Goal: Transaction & Acquisition: Purchase product/service

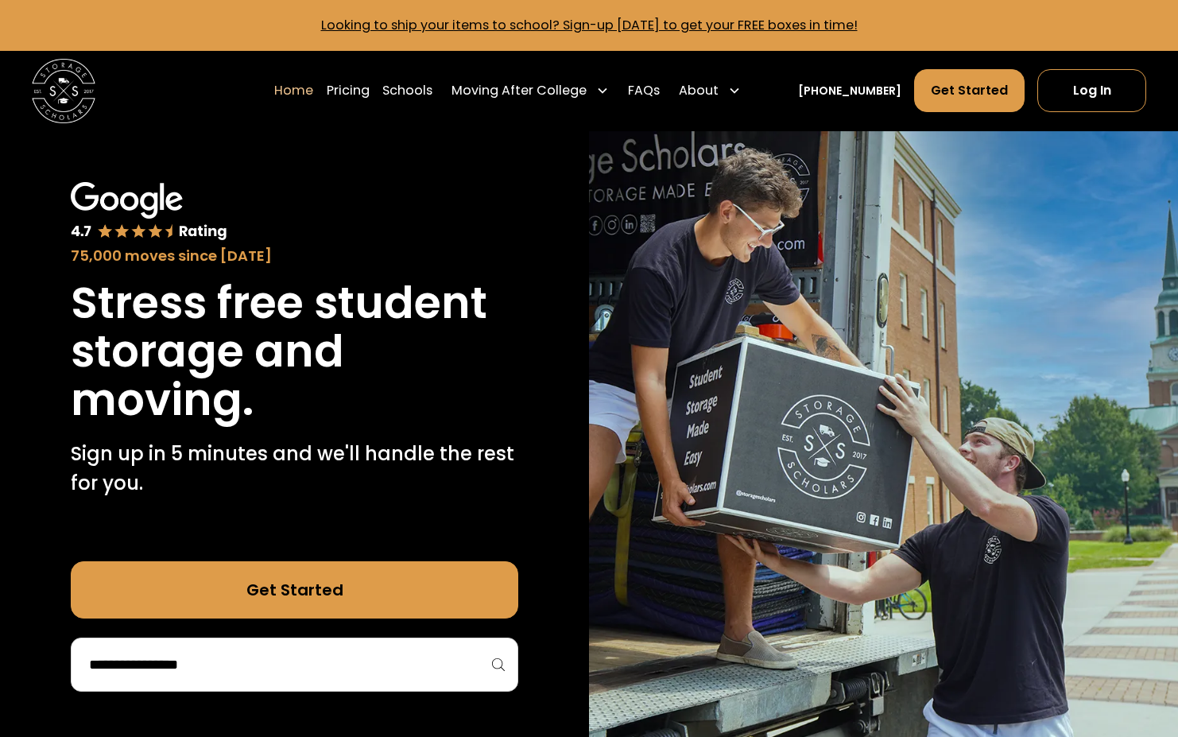
click at [211, 667] on input "search" at bounding box center [293, 664] width 413 height 27
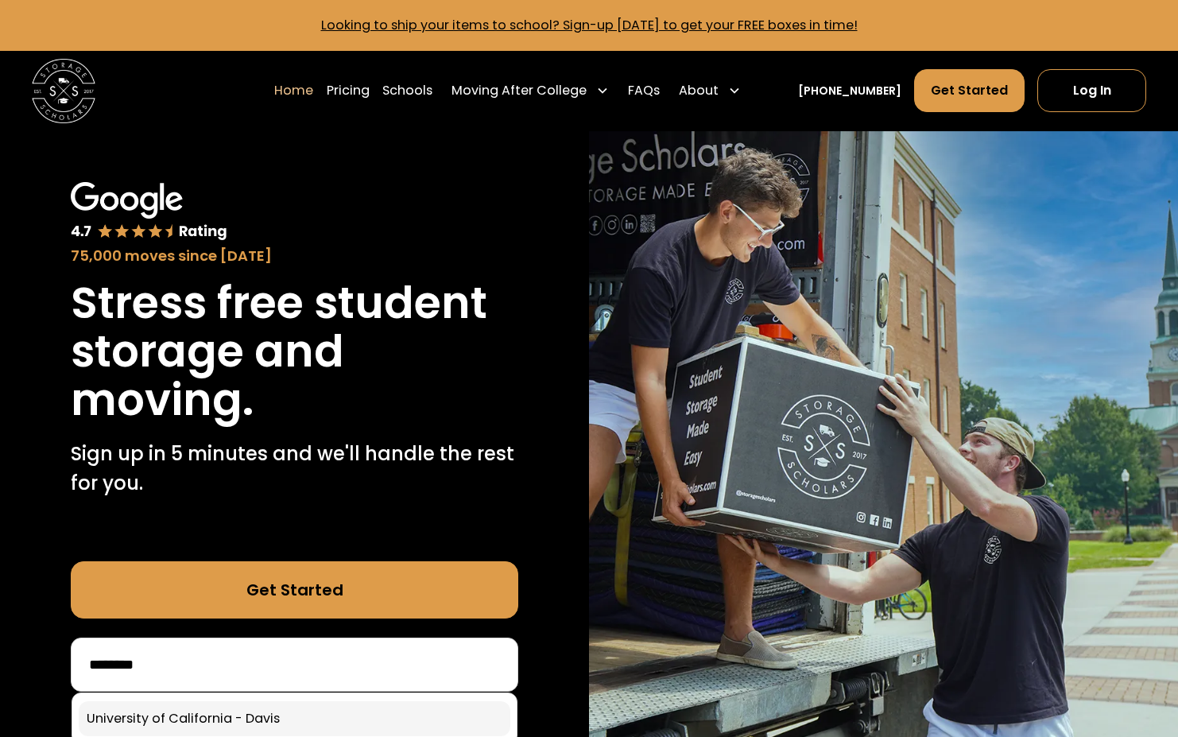
type input "********"
click at [250, 718] on link at bounding box center [294, 718] width 431 height 35
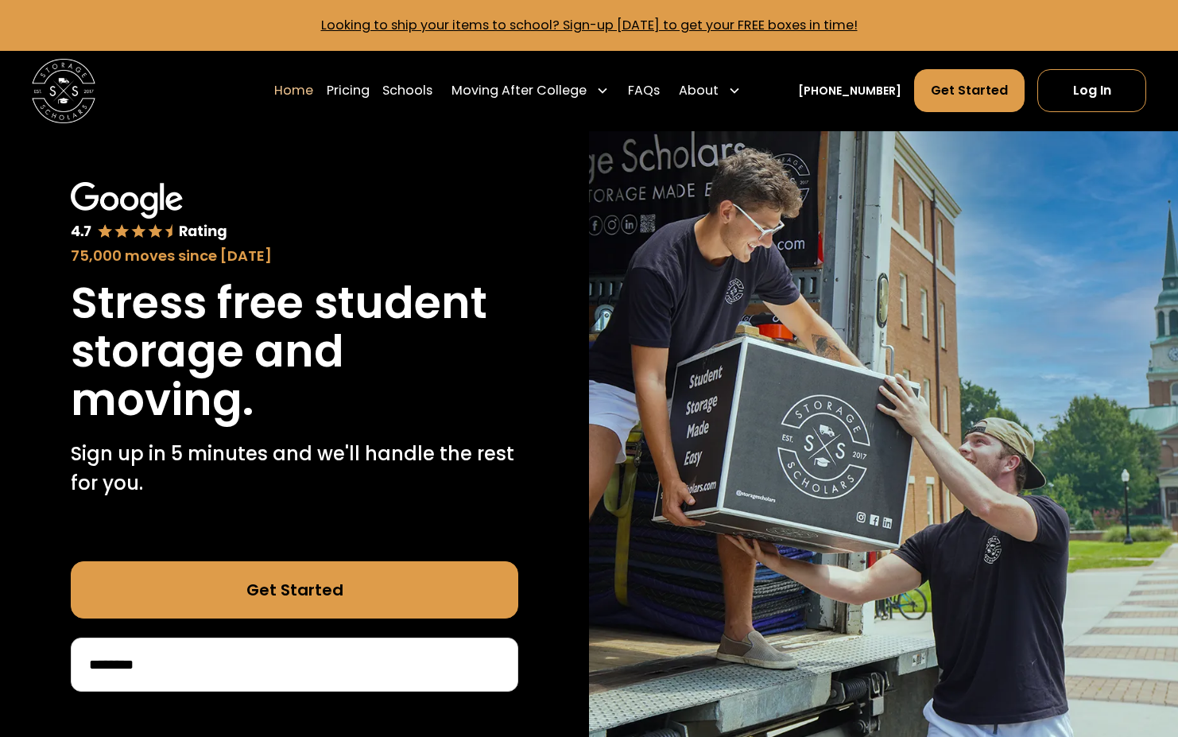
scroll to position [79, 0]
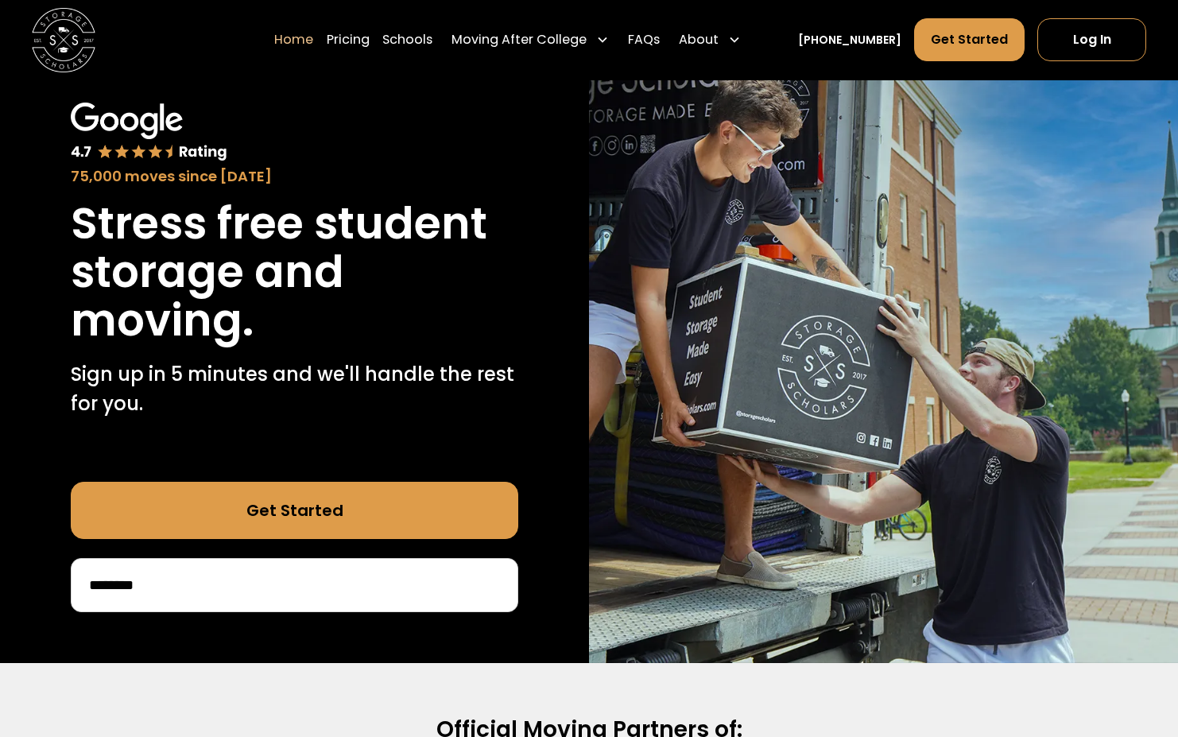
click at [187, 491] on link "Get Started" at bounding box center [294, 510] width 447 height 57
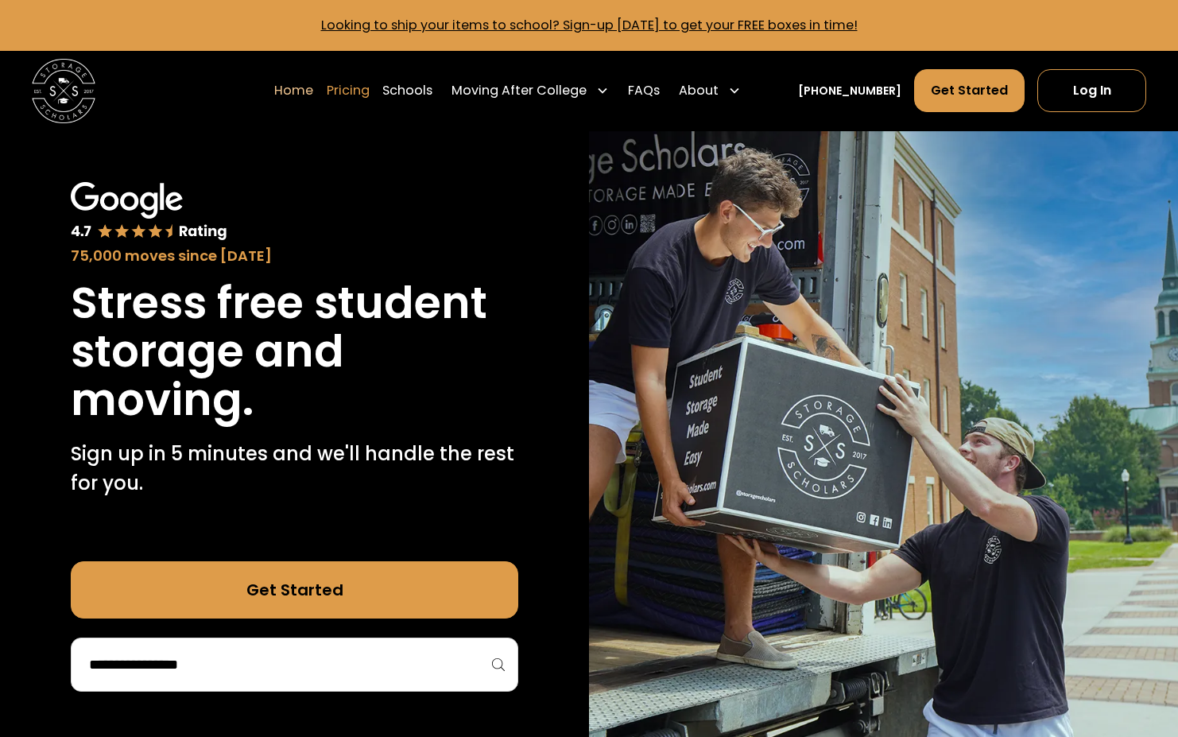
click at [370, 95] on link "Pricing" at bounding box center [348, 90] width 43 height 45
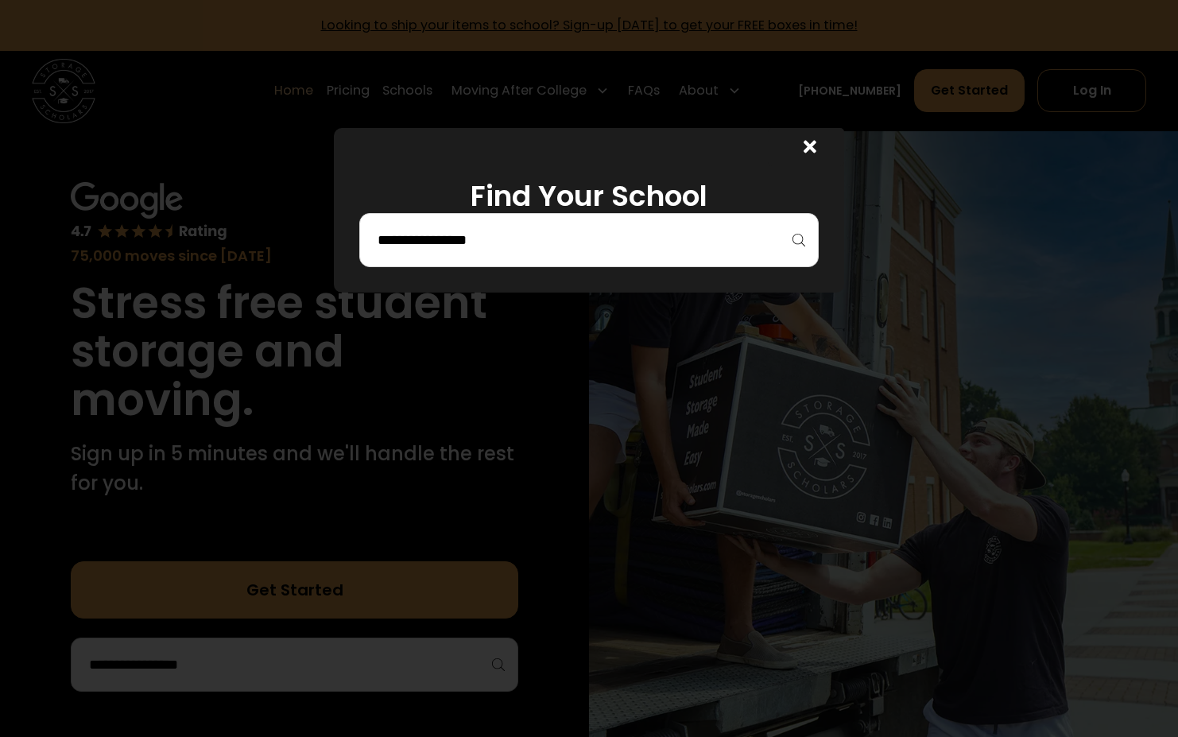
click at [827, 151] on div at bounding box center [806, 147] width 76 height 38
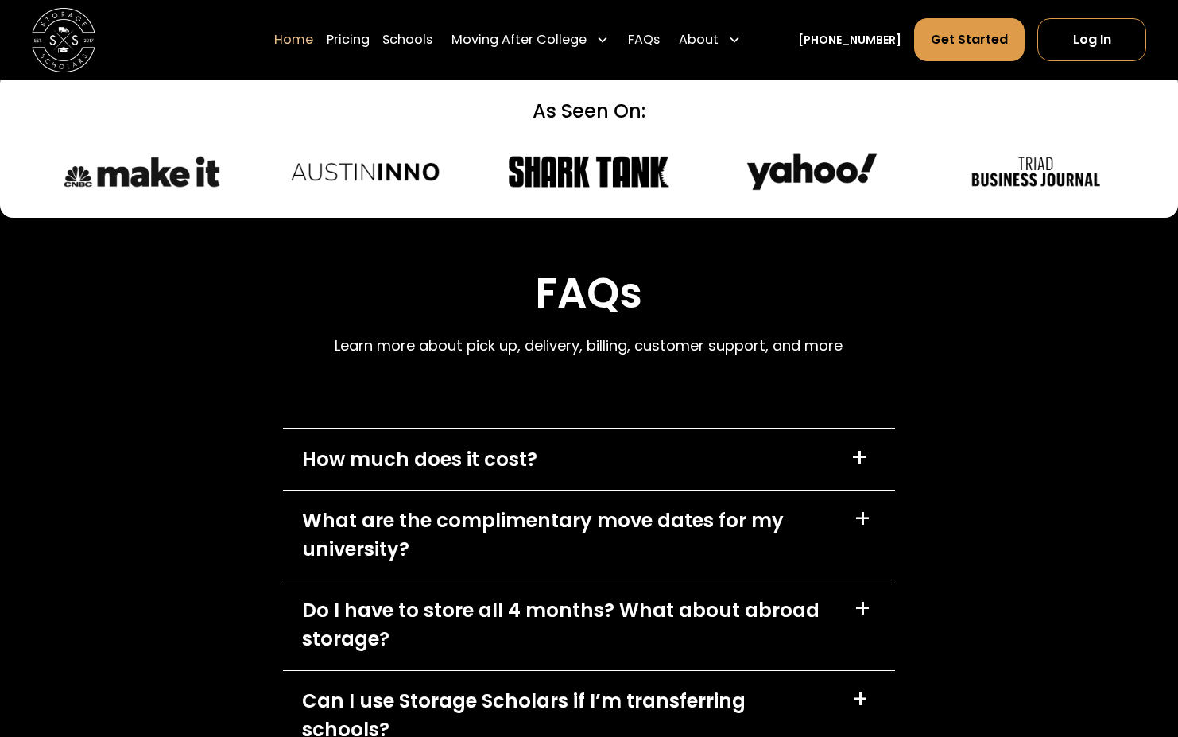
scroll to position [4371, 0]
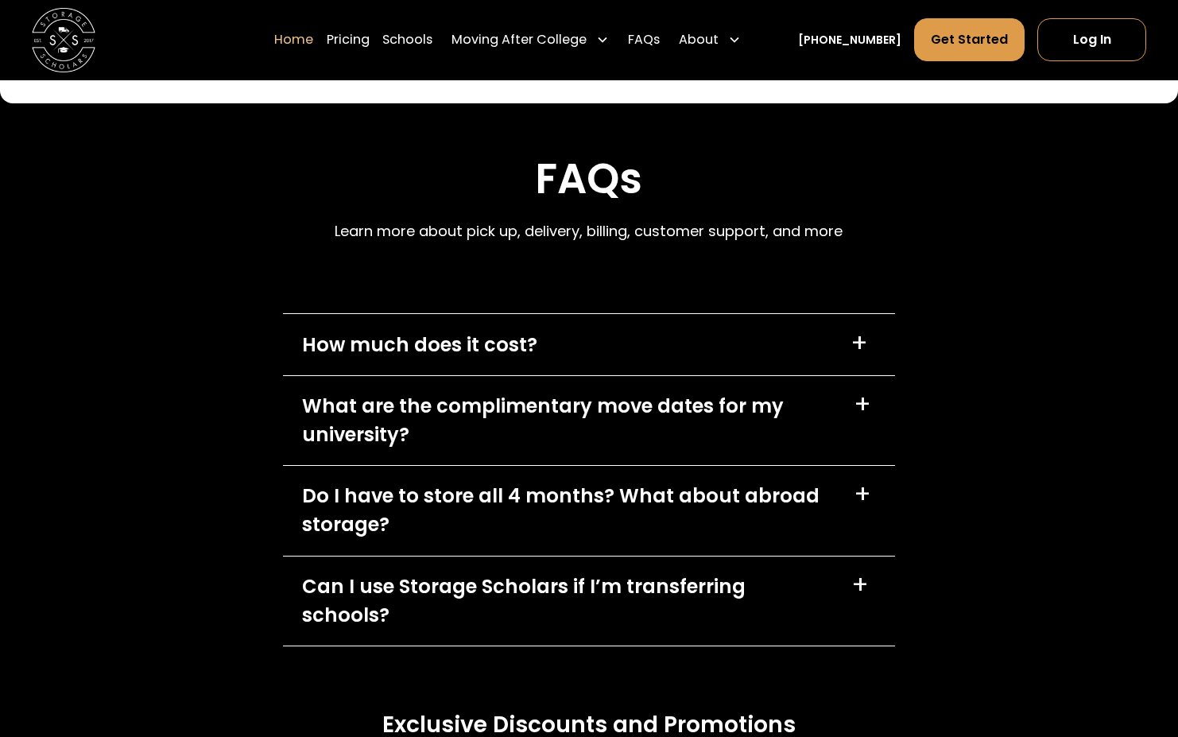
click at [819, 507] on div "Do I have to store all 4 months? What about abroad storage?" at bounding box center [568, 510] width 533 height 57
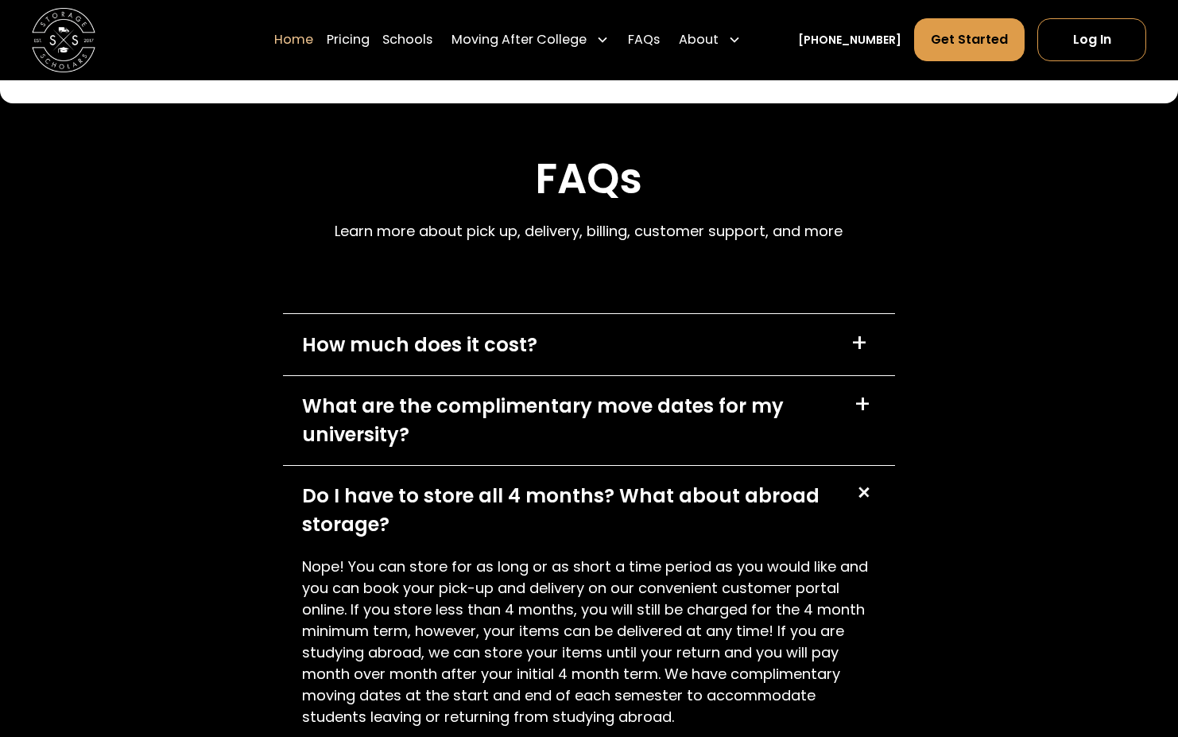
click at [853, 508] on div "+" at bounding box center [863, 493] width 30 height 30
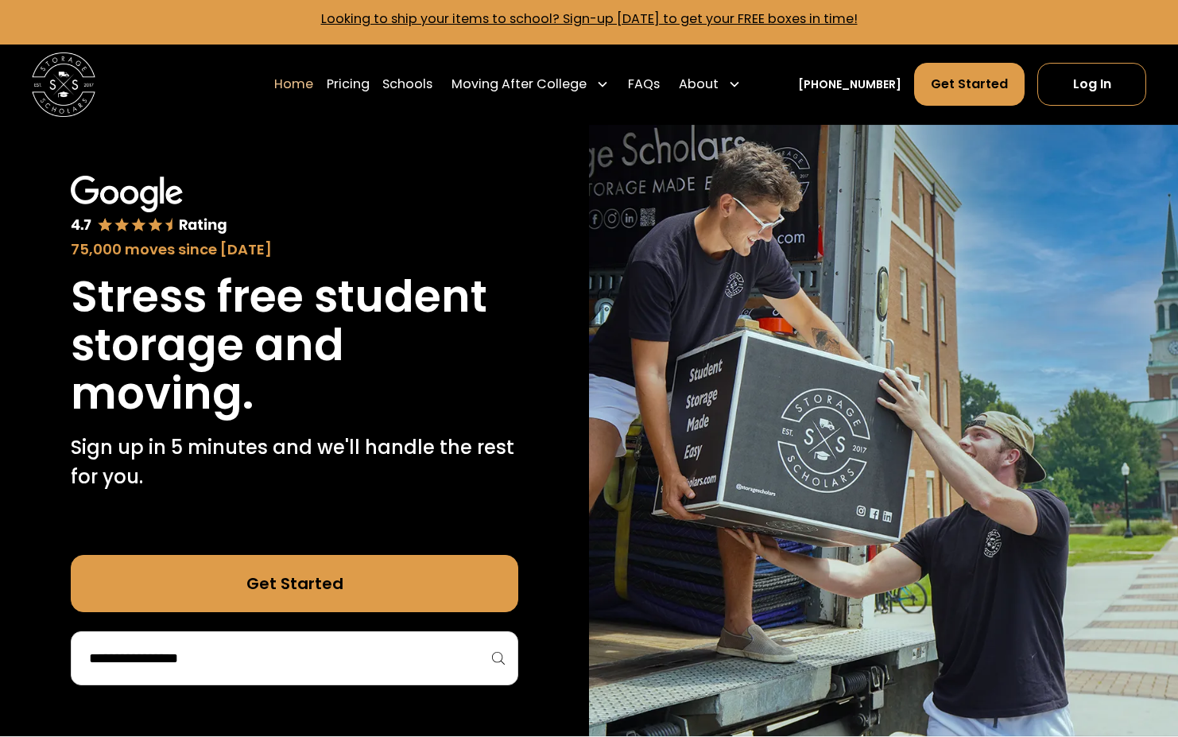
scroll to position [0, 0]
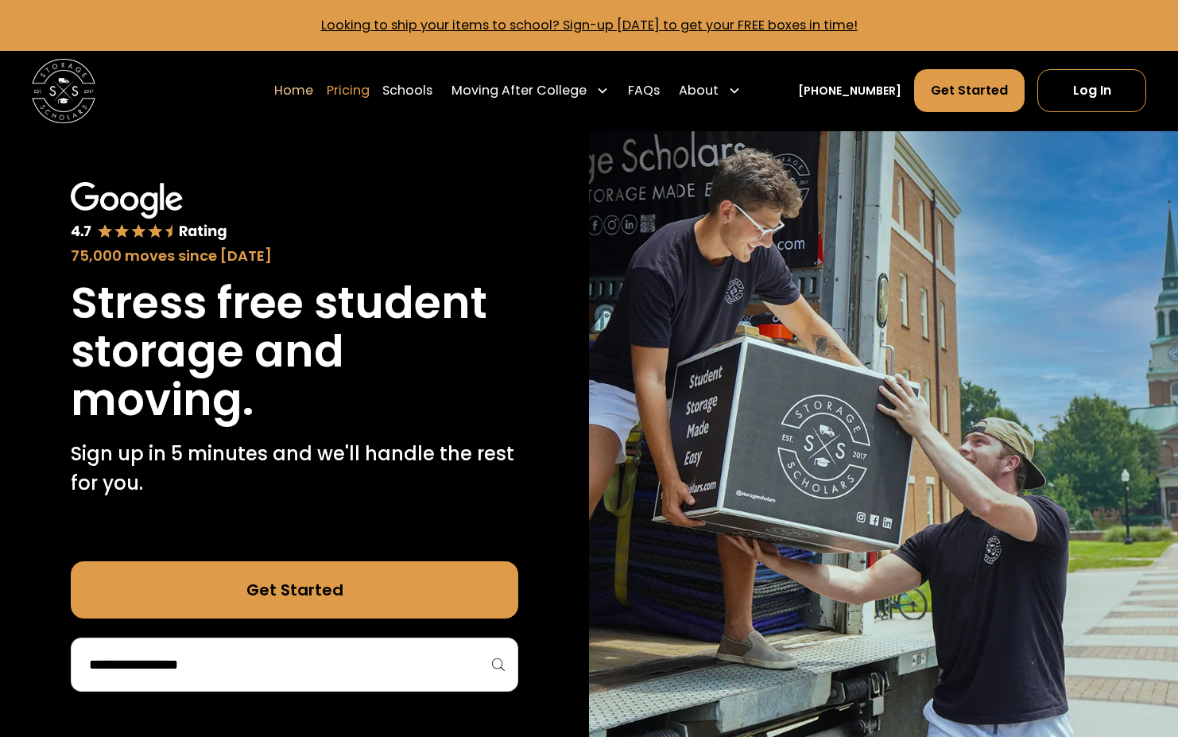
click at [370, 89] on link "Pricing" at bounding box center [348, 90] width 43 height 45
click at [360, 91] on link "Pricing" at bounding box center [348, 90] width 43 height 45
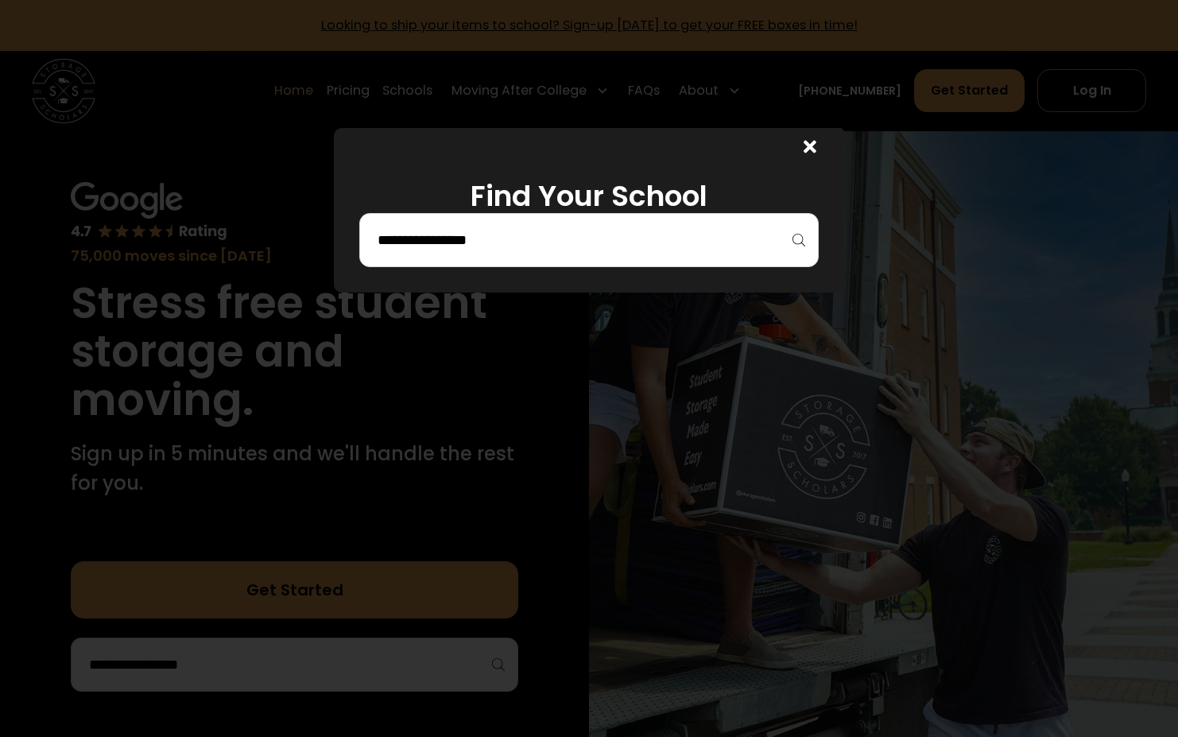
click at [813, 150] on icon at bounding box center [810, 146] width 13 height 13
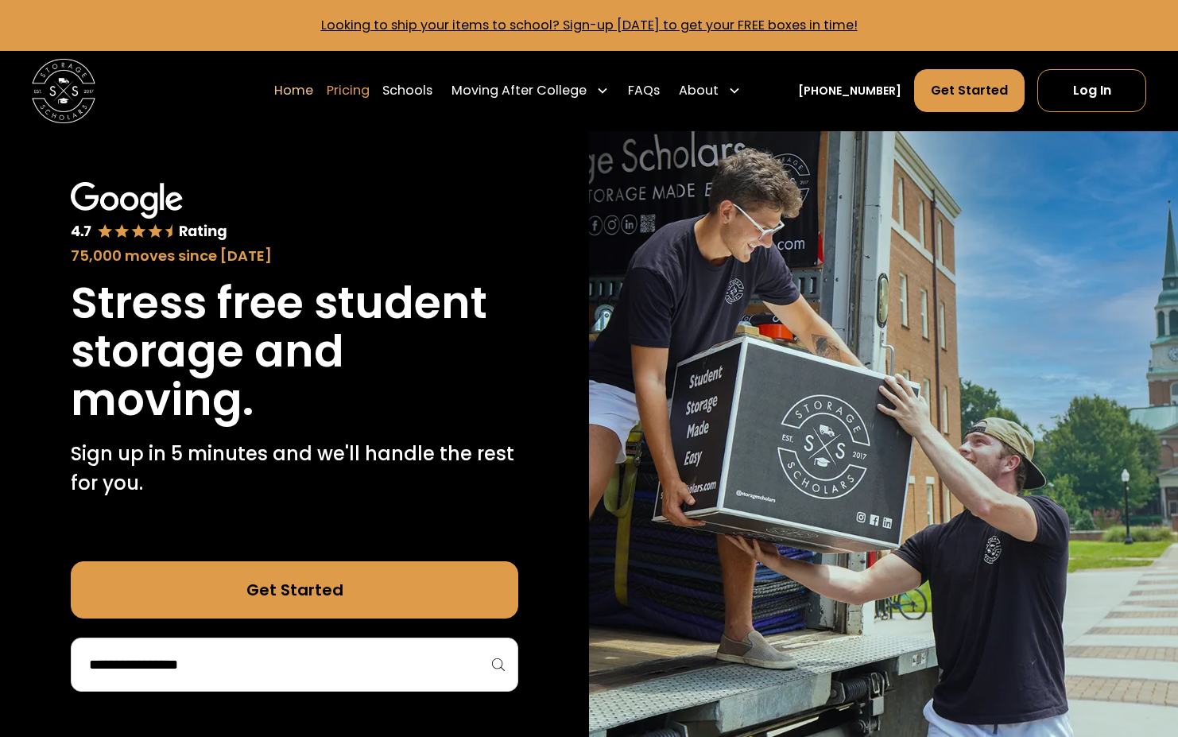
click at [362, 98] on link "Pricing" at bounding box center [348, 90] width 43 height 45
click at [370, 91] on link "Pricing" at bounding box center [348, 90] width 43 height 45
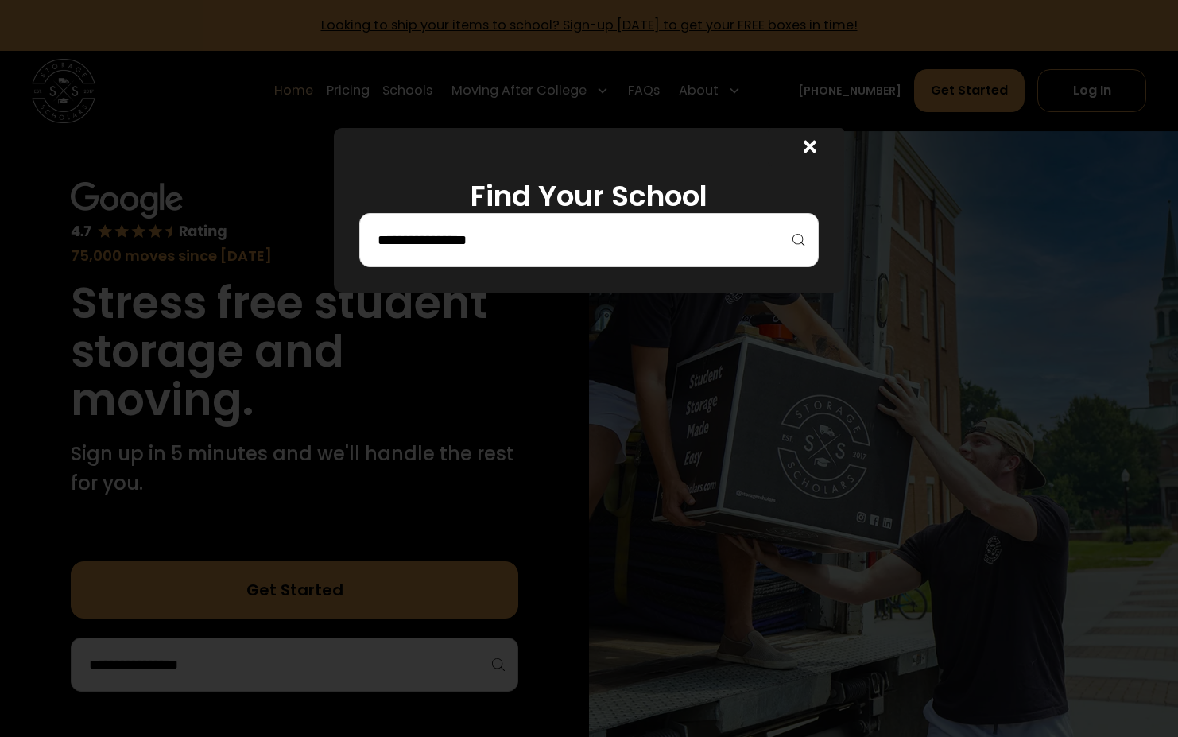
click at [455, 254] on div at bounding box center [588, 240] width 459 height 54
click at [461, 243] on input "search" at bounding box center [589, 240] width 426 height 27
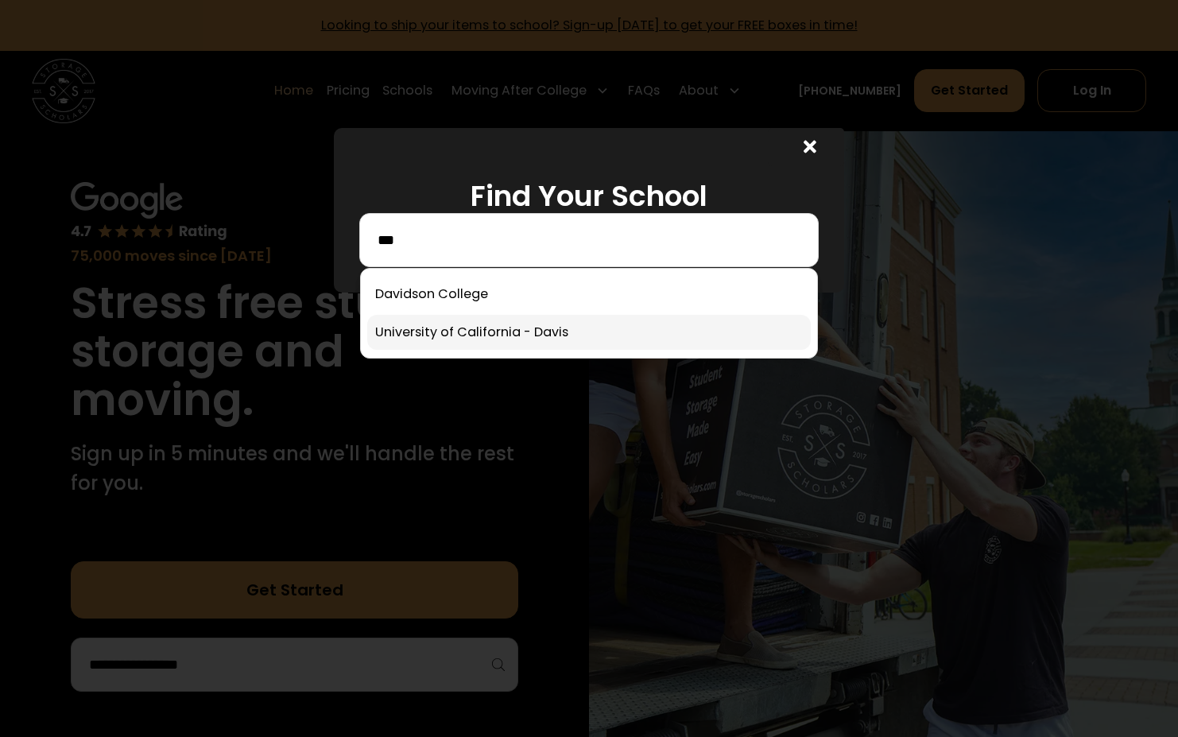
type input "***"
click at [519, 337] on link at bounding box center [589, 332] width 444 height 35
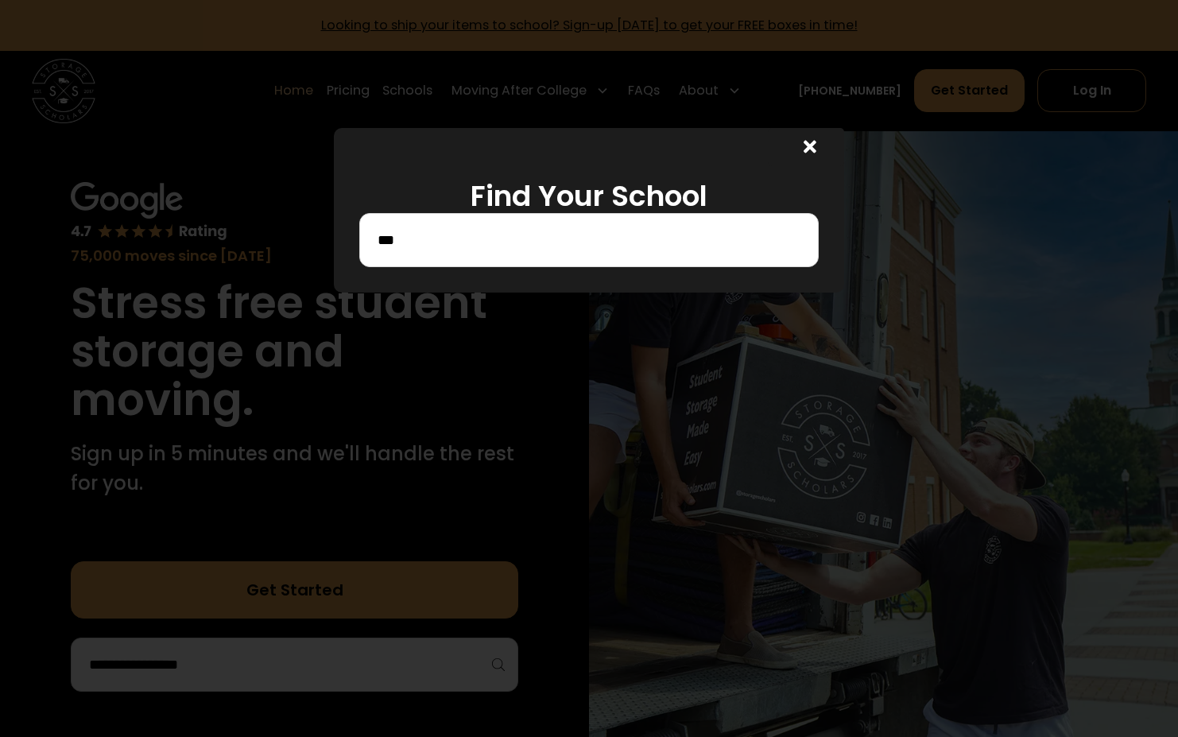
click at [490, 231] on input "***" at bounding box center [589, 240] width 426 height 27
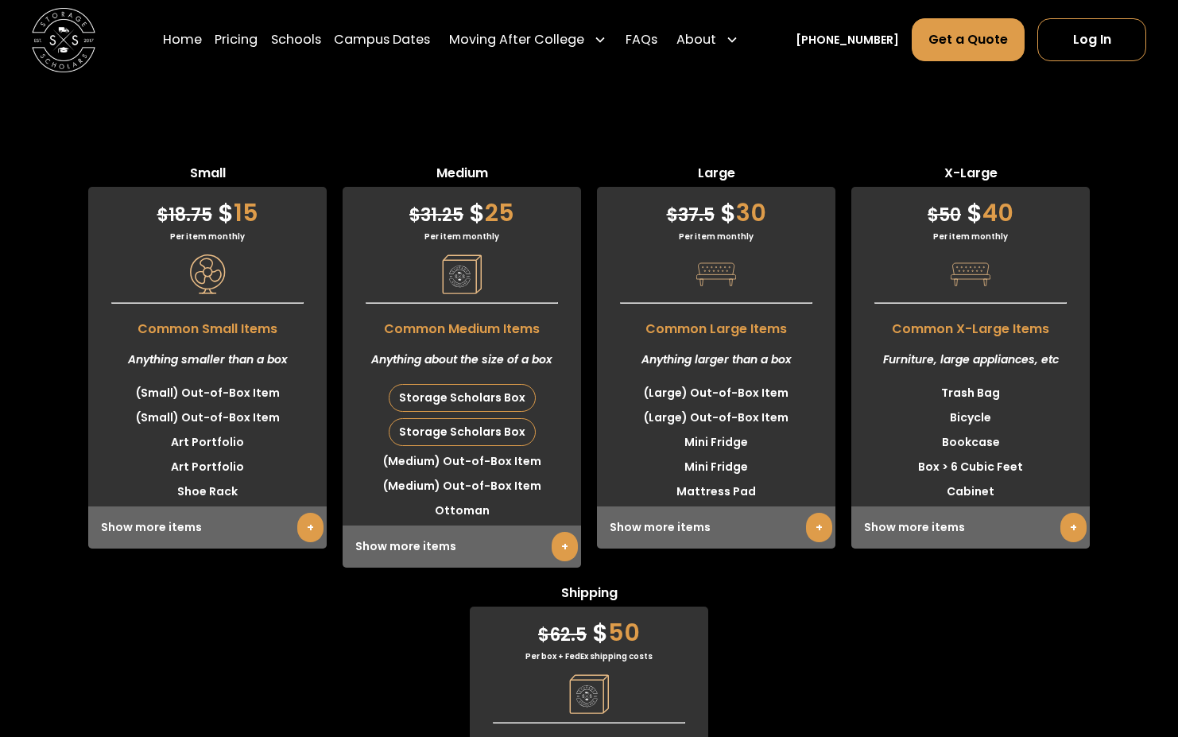
scroll to position [3687, 0]
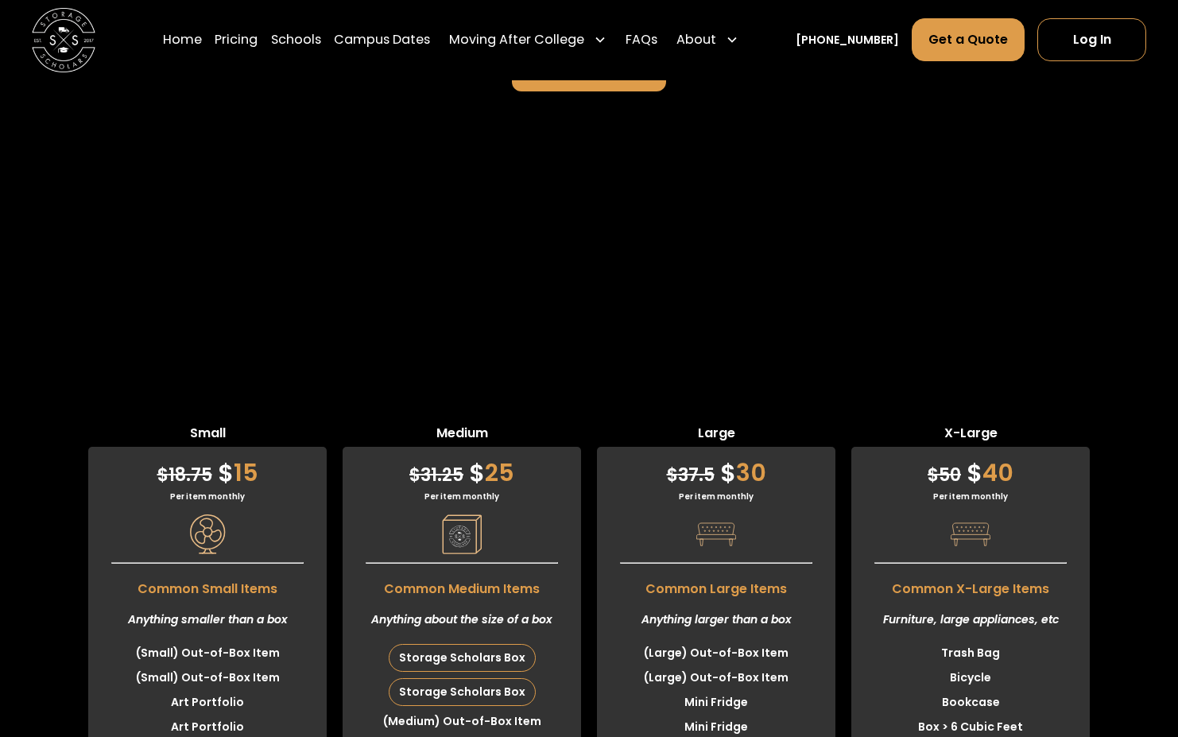
drag, startPoint x: 340, startPoint y: 601, endPoint x: 320, endPoint y: 604, distance: 20.1
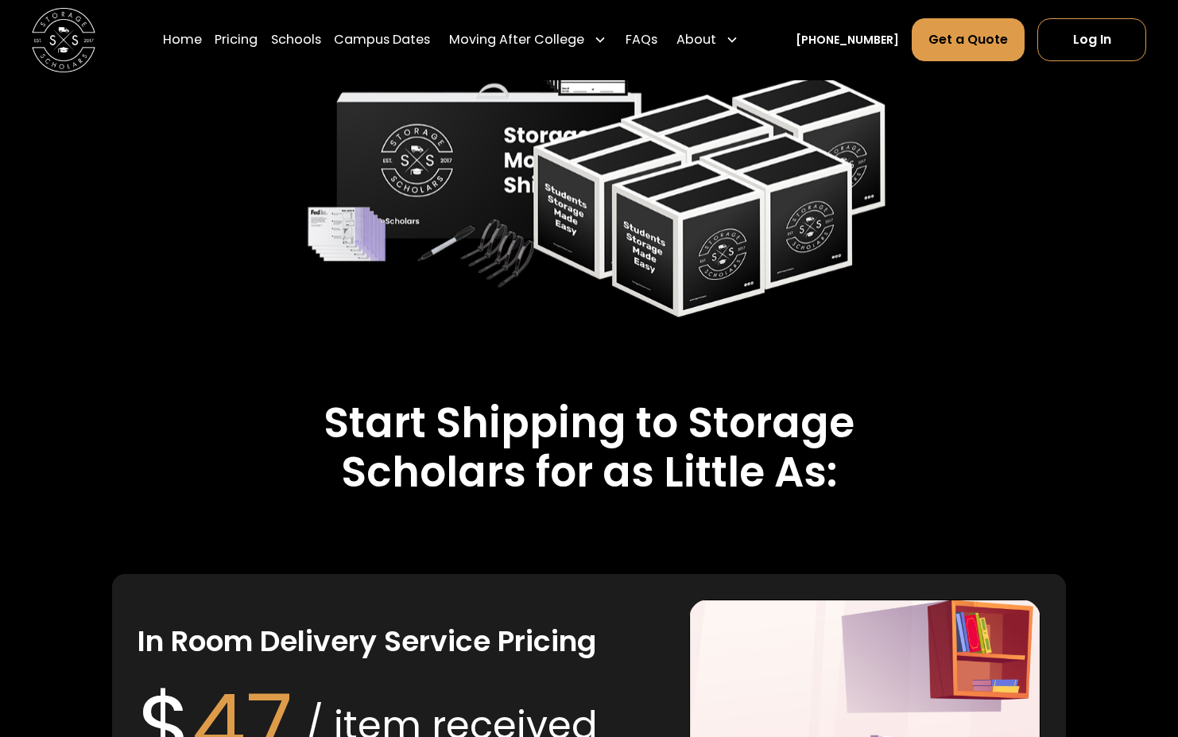
scroll to position [2623, 0]
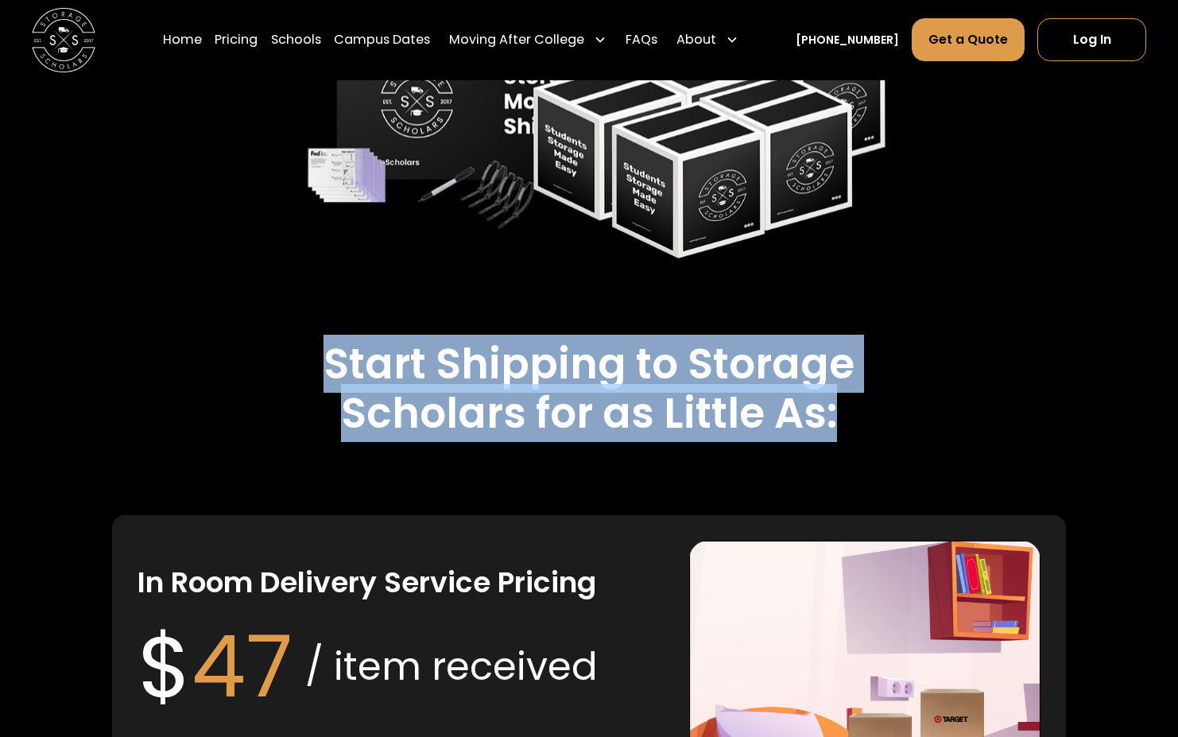
drag, startPoint x: 323, startPoint y: 310, endPoint x: 855, endPoint y: 374, distance: 536.4
click at [855, 374] on h2 "Start Shipping to Storage Scholars for as Little As:" at bounding box center [589, 388] width 766 height 99
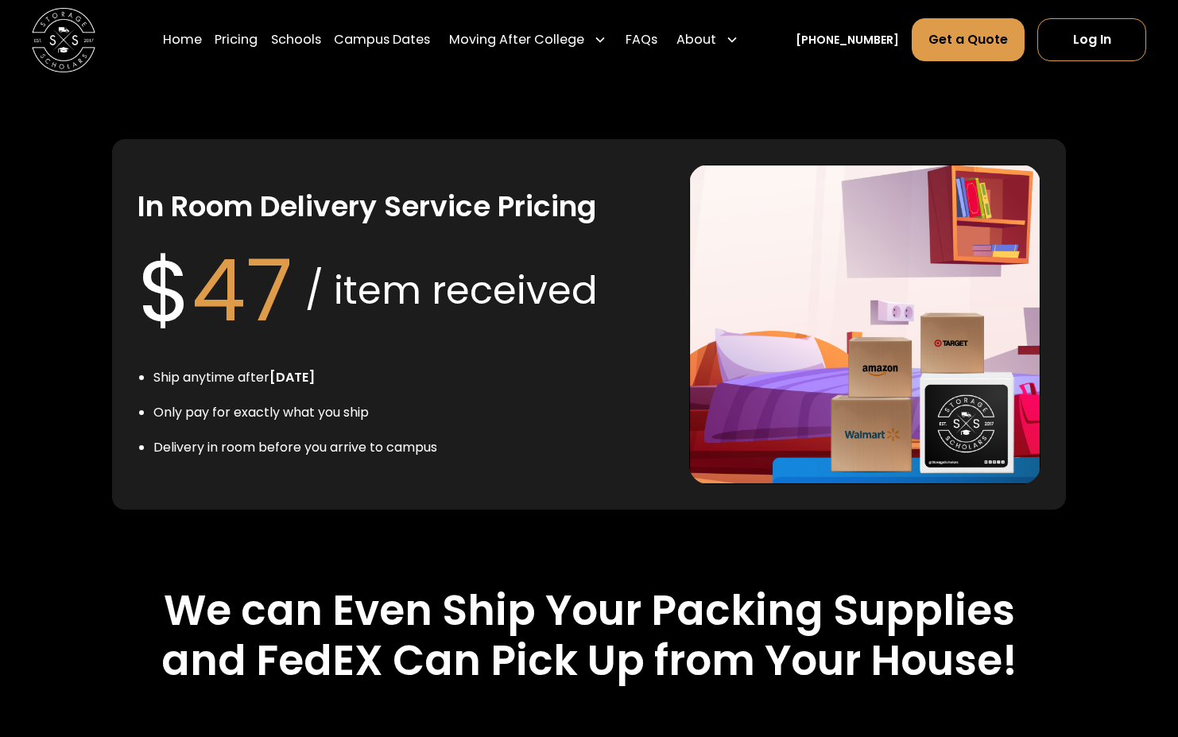
scroll to position [3100, 0]
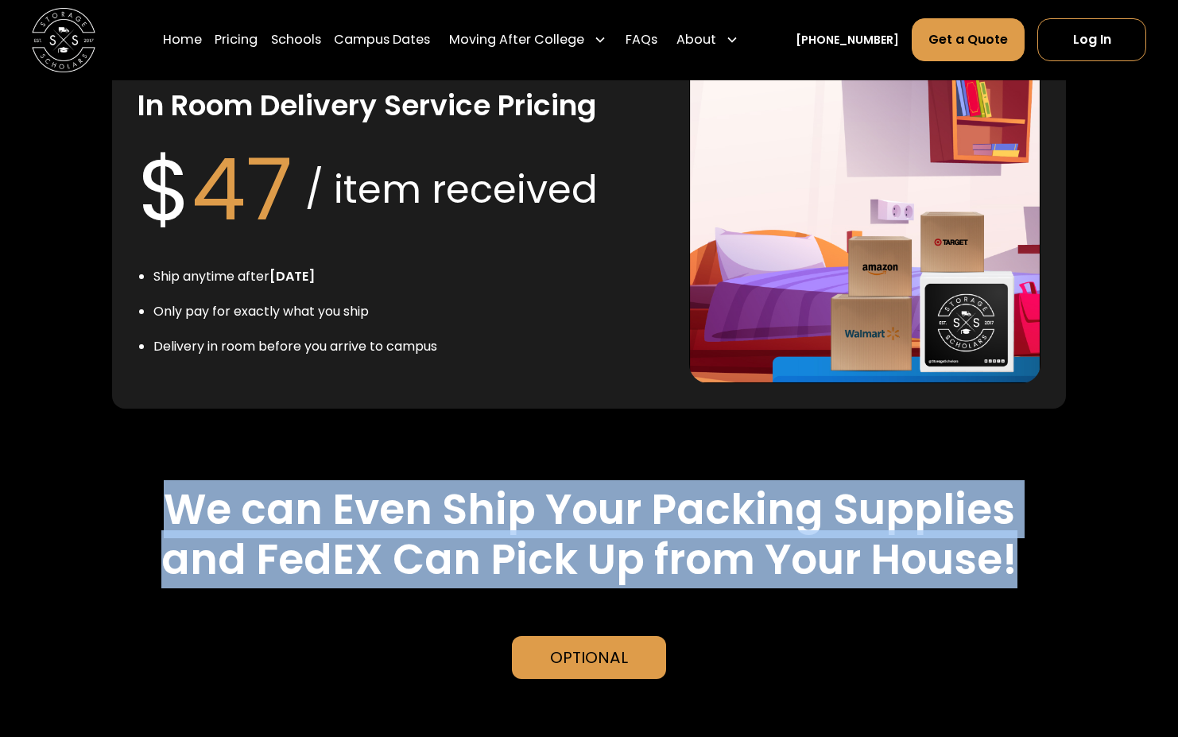
drag, startPoint x: 160, startPoint y: 454, endPoint x: 1030, endPoint y: 534, distance: 874.0
click at [1051, 540] on div "We can Even Ship Your Packing Supplies and FedEX Can Pick Up from Your House! O…" at bounding box center [589, 582] width 954 height 194
click at [1009, 519] on h2 "We can Even Ship Your Packing Supplies and FedEX Can Pick Up from Your House!" at bounding box center [589, 534] width 954 height 99
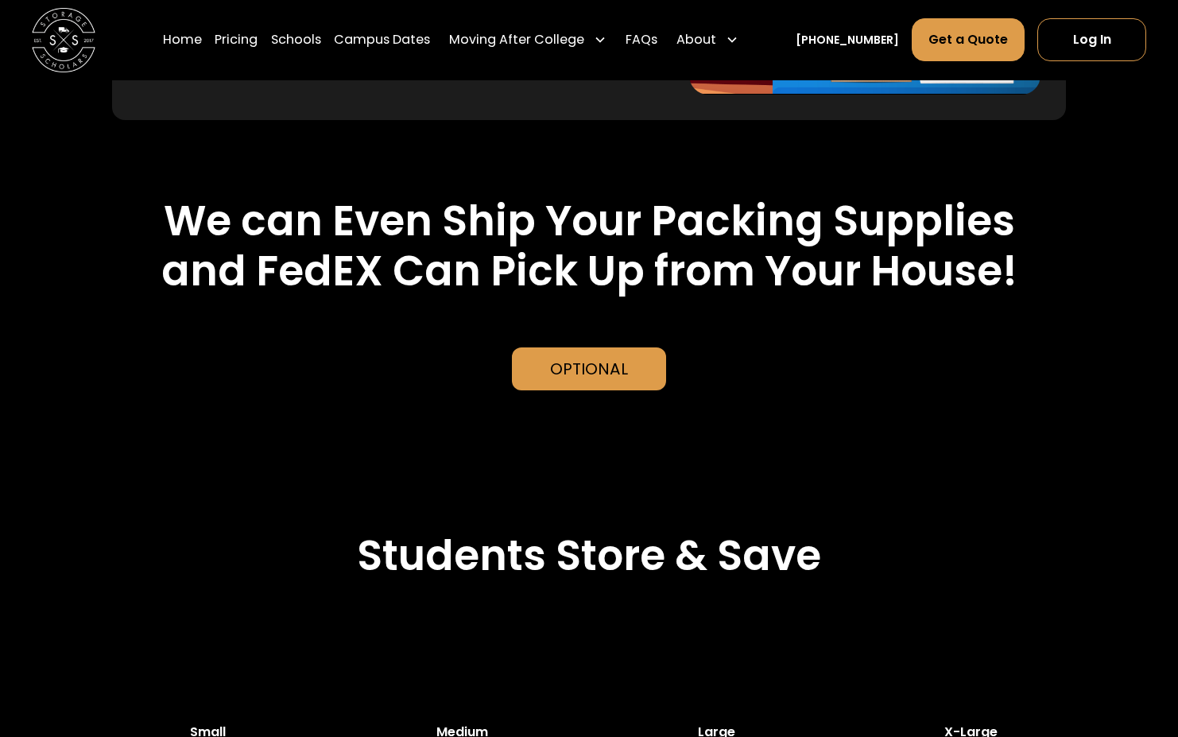
scroll to position [3577, 0]
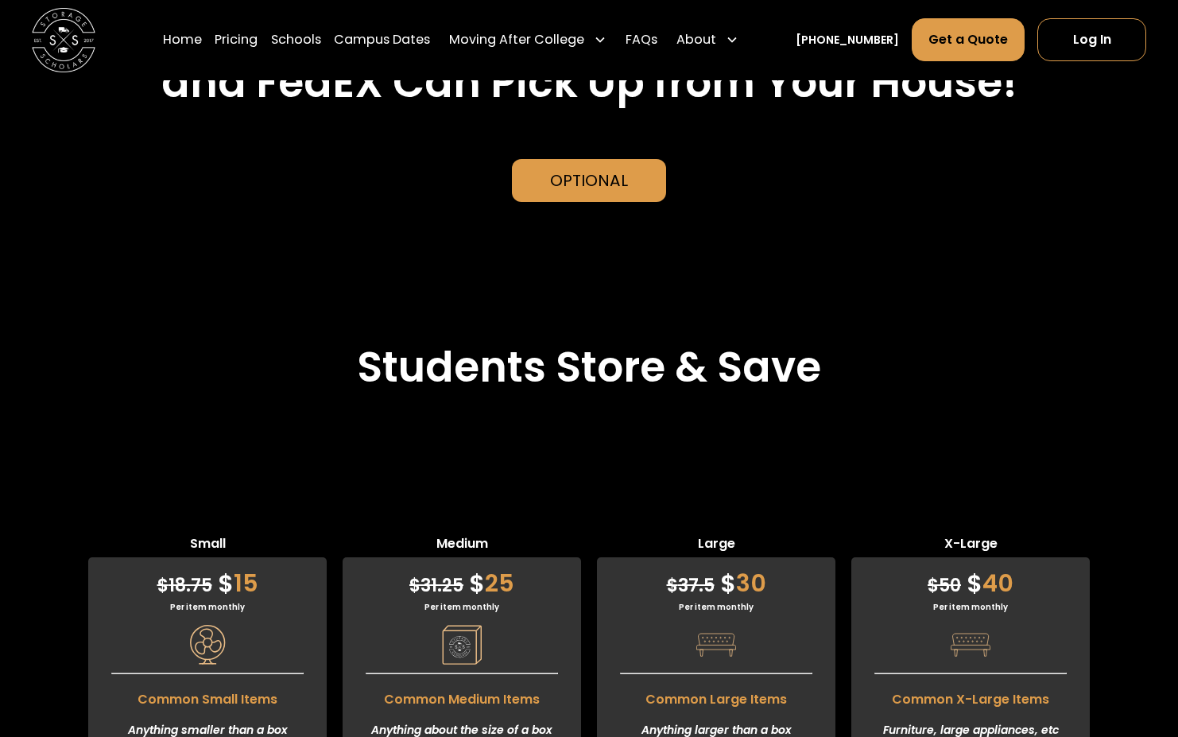
click at [611, 363] on div "Students Store & Save" at bounding box center [589, 388] width 1178 height 90
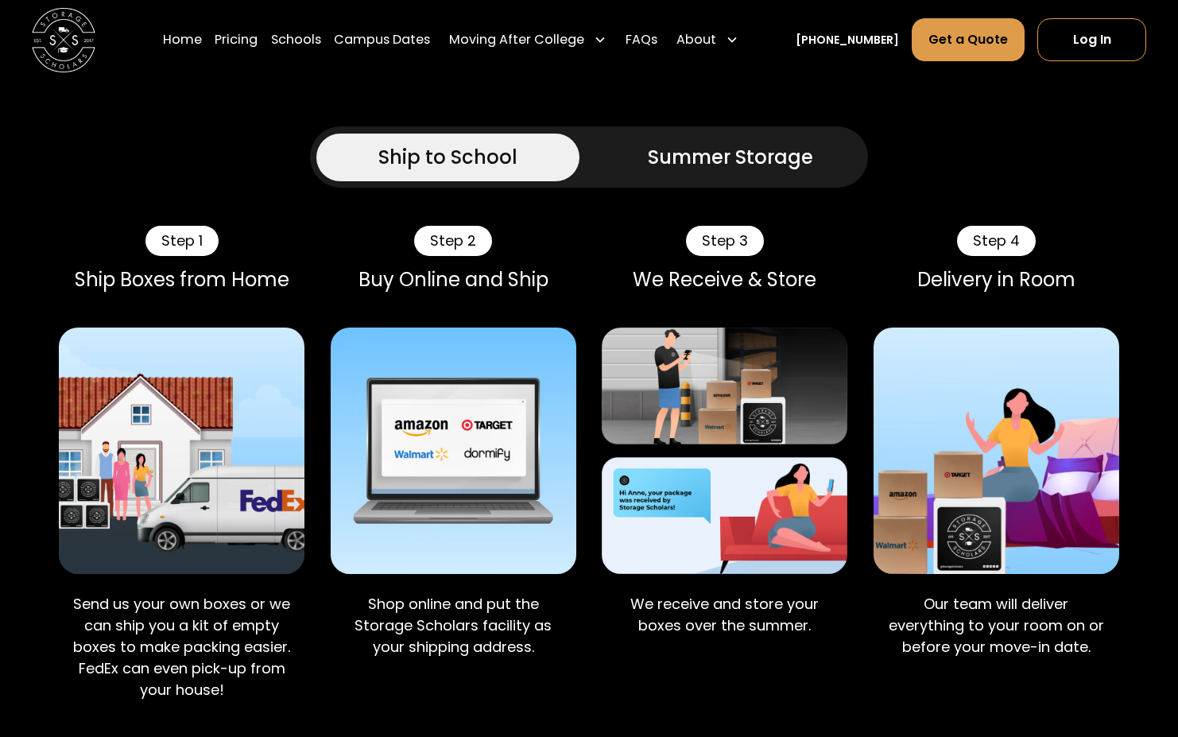
scroll to position [954, 0]
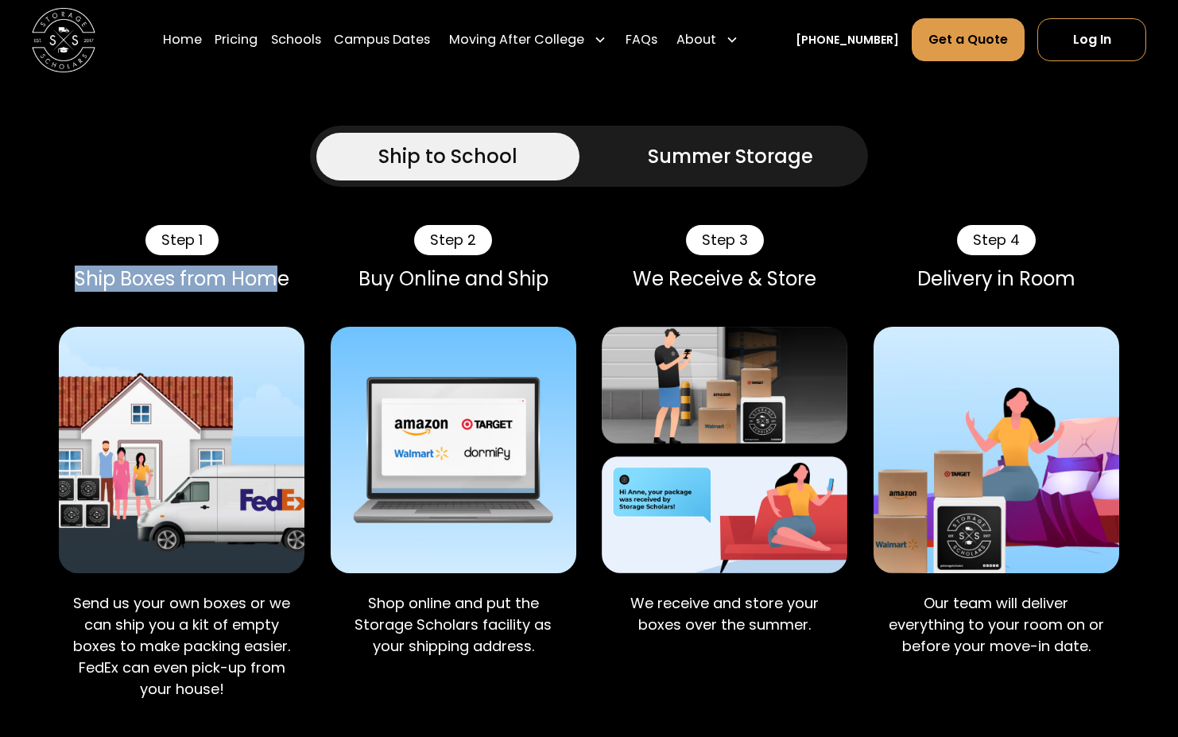
drag, startPoint x: 60, startPoint y: 223, endPoint x: 278, endPoint y: 250, distance: 220.3
click at [278, 250] on div "Step 1 Ship Boxes from Home" at bounding box center [182, 269] width 246 height 89
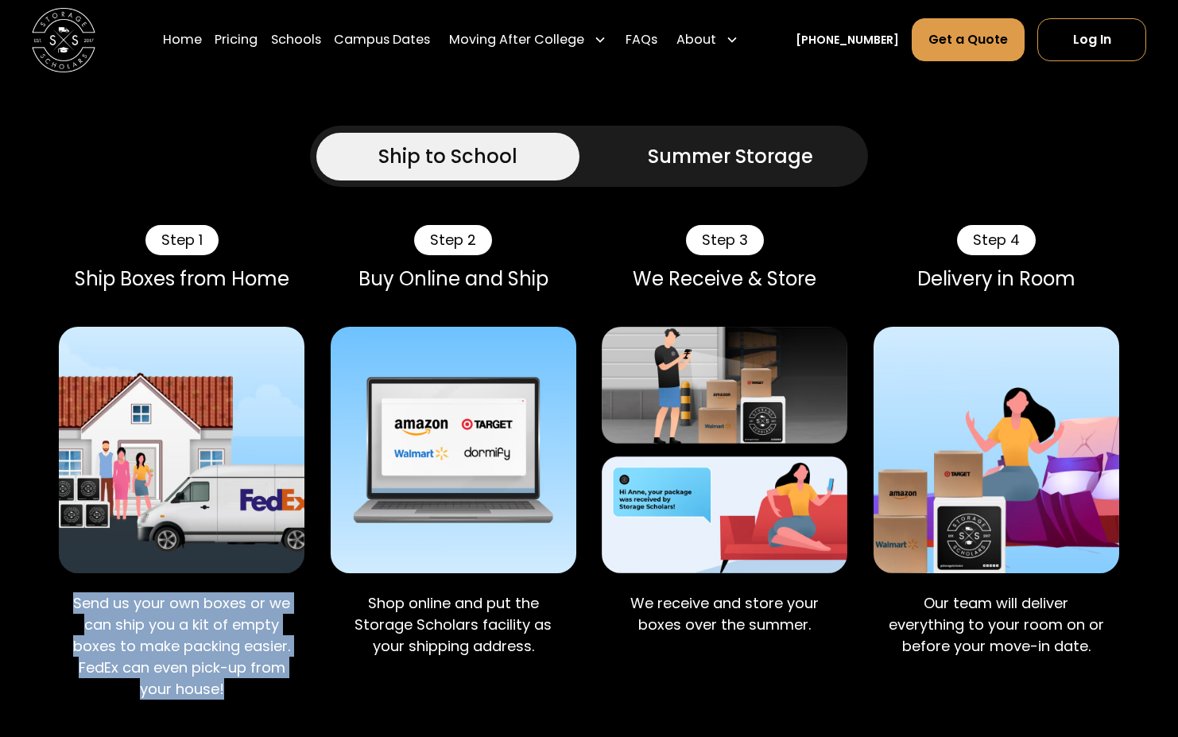
drag, startPoint x: 71, startPoint y: 554, endPoint x: 308, endPoint y: 643, distance: 253.8
click at [308, 643] on div "Step 1 Ship Boxes from Home Send us your own boxes or we can ship you a kit of …" at bounding box center [589, 472] width 1060 height 495
click at [307, 643] on div "Step 1 Ship Boxes from Home Send us your own boxes or we can ship you a kit of …" at bounding box center [589, 472] width 1060 height 495
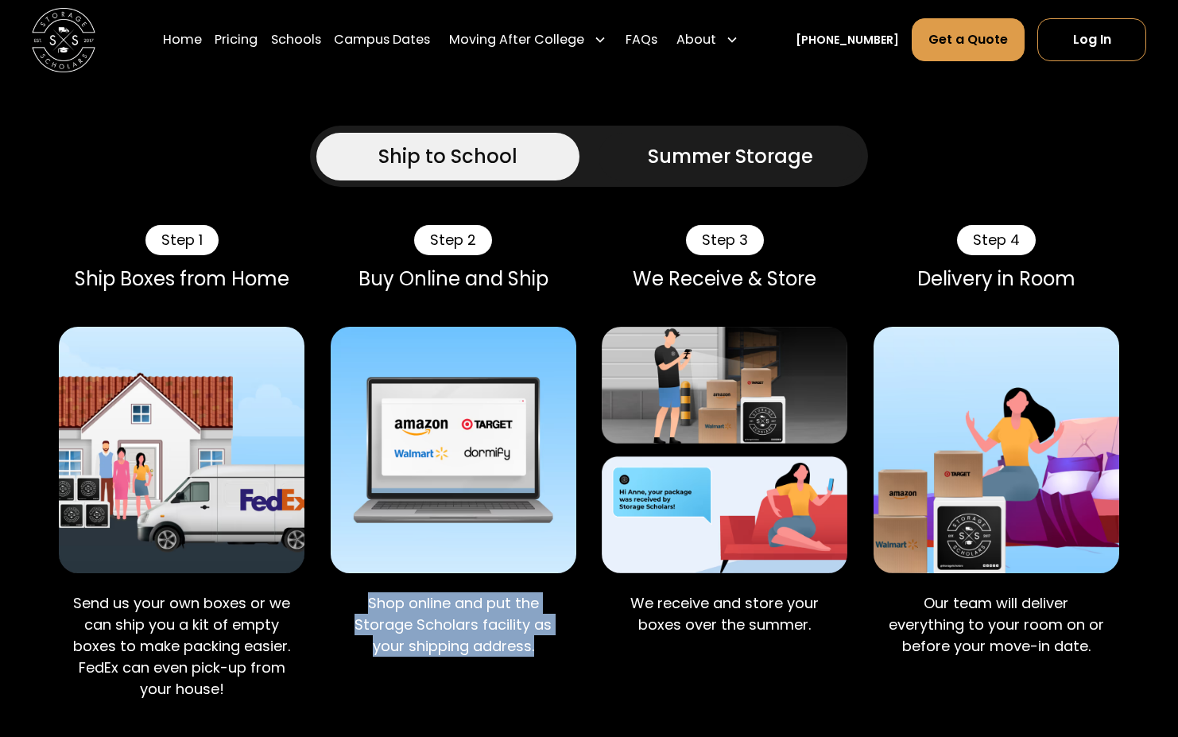
drag, startPoint x: 345, startPoint y: 559, endPoint x: 552, endPoint y: 610, distance: 212.8
click at [552, 610] on p "Shop online and put the Storage Scholars facility as your shipping address." at bounding box center [453, 624] width 220 height 64
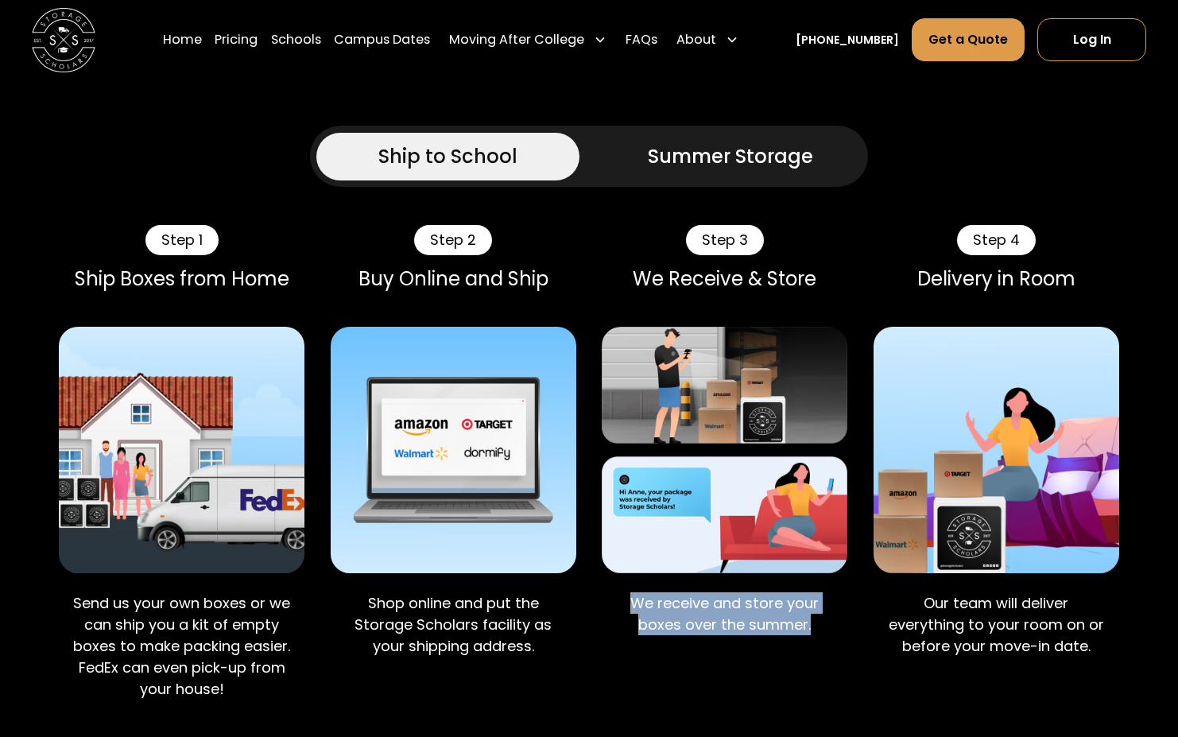
drag, startPoint x: 630, startPoint y: 547, endPoint x: 831, endPoint y: 572, distance: 201.9
click at [831, 592] on p "We receive and store your boxes over the summer." at bounding box center [724, 613] width 220 height 43
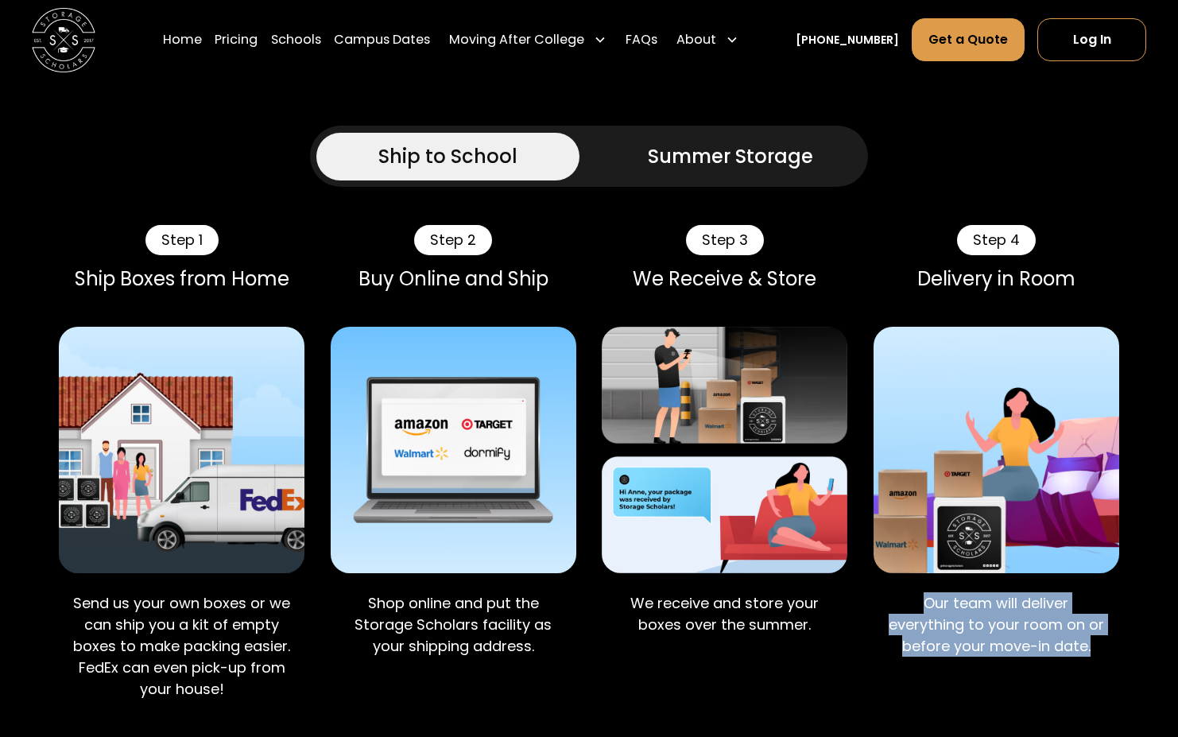
drag, startPoint x: 902, startPoint y: 557, endPoint x: 1105, endPoint y: 599, distance: 207.0
click at [1105, 599] on p "Our team will deliver everything to your room on or before your move-in date." at bounding box center [996, 624] width 220 height 64
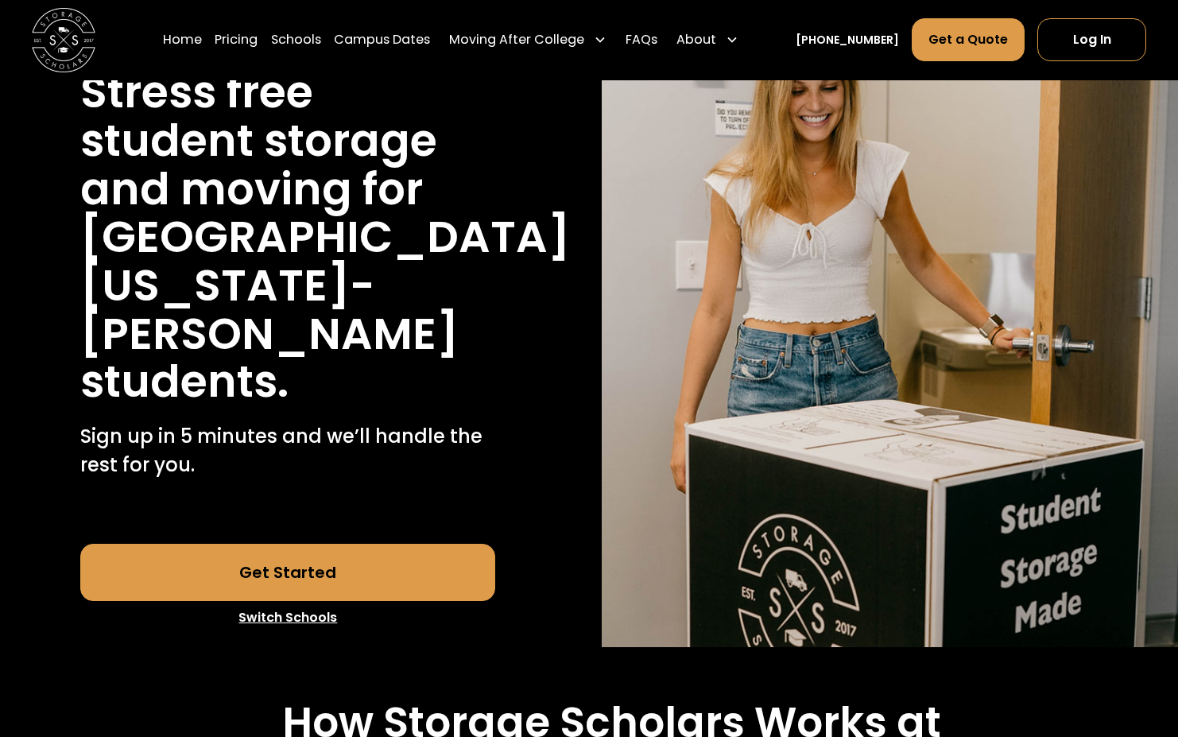
scroll to position [0, 0]
